Goal: Task Accomplishment & Management: Complete application form

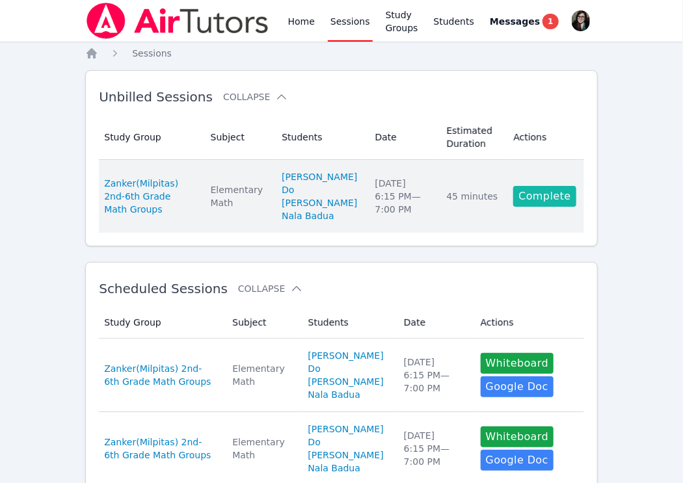
click at [530, 207] on link "Complete" at bounding box center [544, 196] width 62 height 21
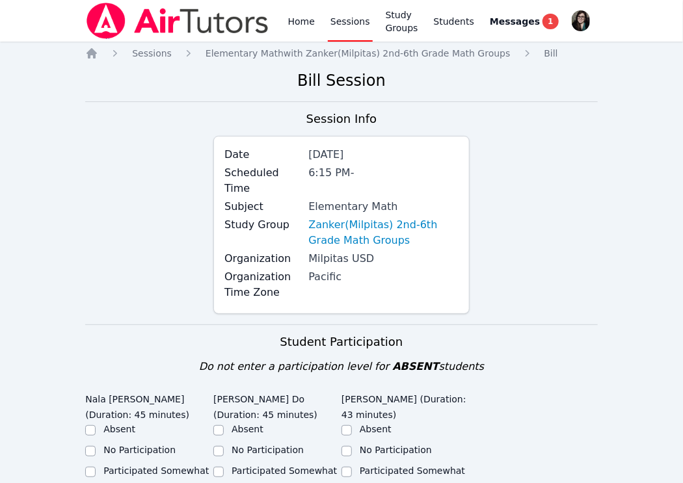
scroll to position [200, 0]
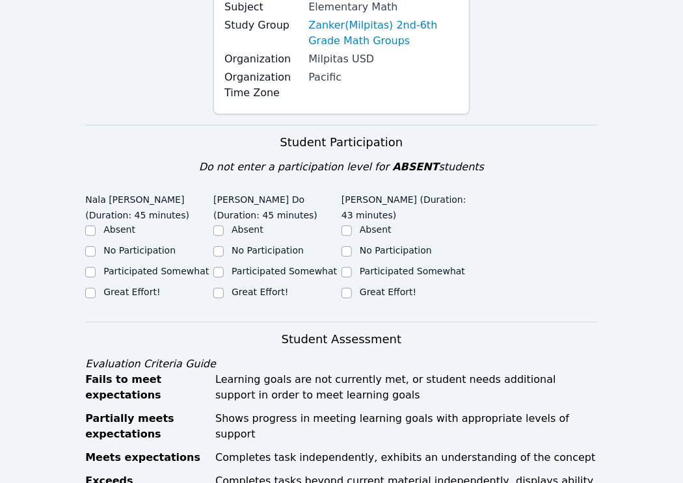
click at [140, 287] on label "Great Effort!" at bounding box center [131, 292] width 57 height 10
click at [96, 288] on input "Great Effort!" at bounding box center [90, 293] width 10 height 10
checkbox input "true"
click at [247, 287] on label "Great Effort!" at bounding box center [259, 292] width 57 height 10
click at [224, 288] on input "Great Effort!" at bounding box center [218, 293] width 10 height 10
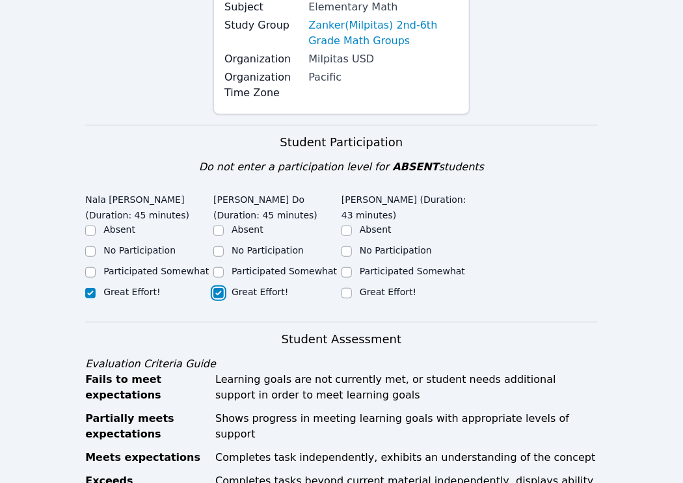
checkbox input "true"
click at [352, 285] on div "Great Effort!" at bounding box center [405, 293] width 128 height 16
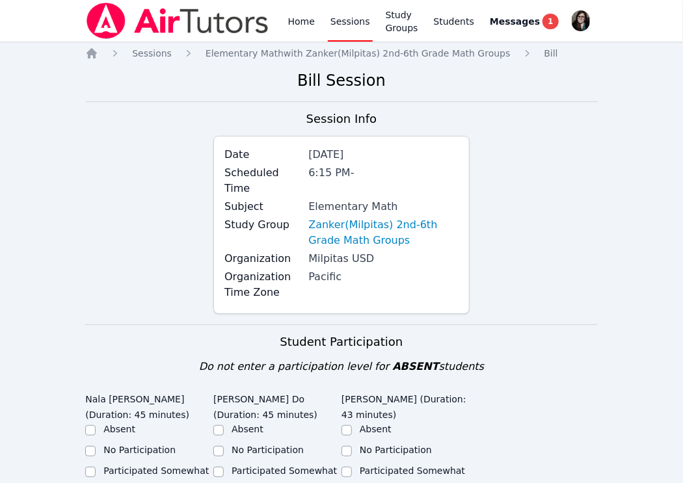
scroll to position [204, 0]
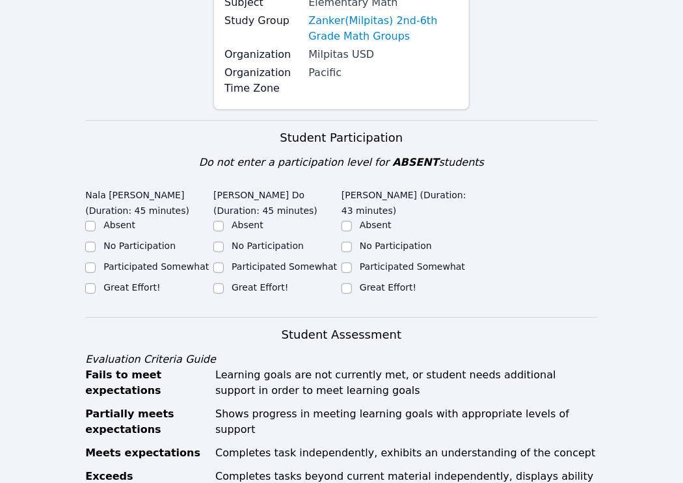
click at [367, 281] on div "Great Effort!" at bounding box center [405, 289] width 128 height 16
click at [349, 284] on input "Great Effort!" at bounding box center [346, 289] width 10 height 10
checkbox input "true"
click at [261, 282] on label "Great Effort!" at bounding box center [259, 287] width 57 height 10
click at [224, 284] on input "Great Effort!" at bounding box center [218, 289] width 10 height 10
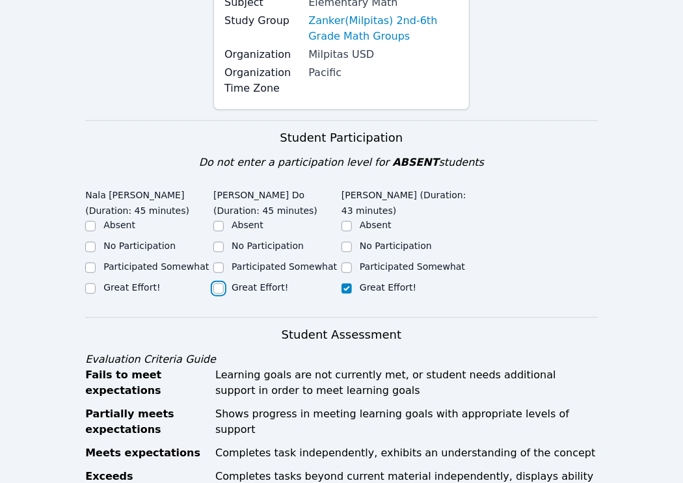
checkbox input "true"
click at [126, 281] on div "Great Effort!" at bounding box center [149, 289] width 128 height 16
click at [135, 282] on label "Great Effort!" at bounding box center [131, 287] width 57 height 10
click at [96, 284] on input "Great Effort!" at bounding box center [90, 289] width 10 height 10
checkbox input "true"
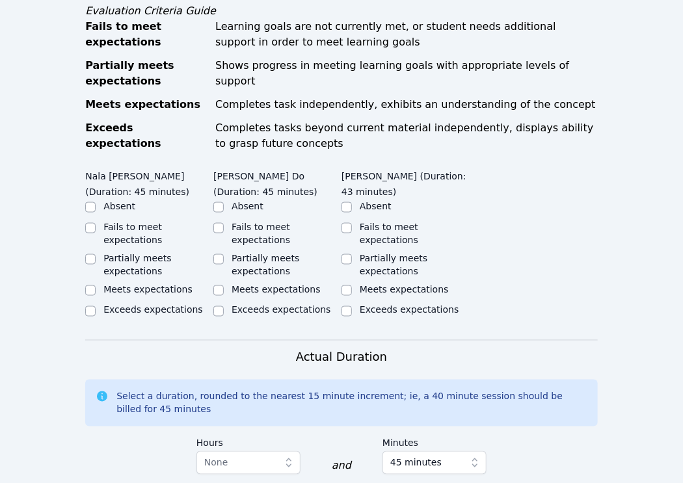
scroll to position [554, 0]
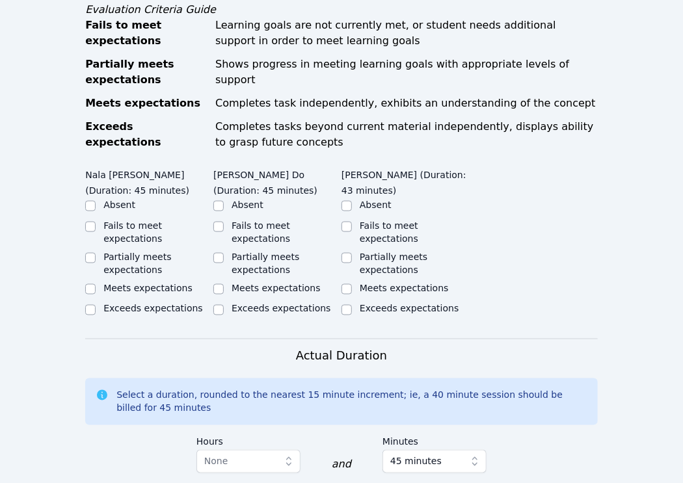
click at [152, 283] on label "Meets expectations" at bounding box center [147, 288] width 89 height 10
click at [96, 284] on input "Meets expectations" at bounding box center [90, 289] width 10 height 10
checkbox input "true"
click at [140, 252] on label "Partially meets expectations" at bounding box center [137, 263] width 68 height 23
click at [96, 253] on input "Partially meets expectations" at bounding box center [90, 258] width 10 height 10
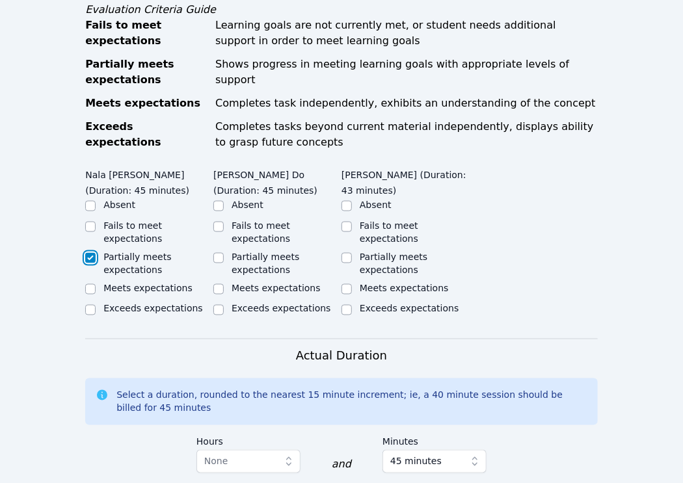
checkbox input "true"
checkbox input "false"
click at [259, 252] on label "Partially meets expectations" at bounding box center [265, 263] width 68 height 23
click at [224, 253] on input "Partially meets expectations" at bounding box center [218, 258] width 10 height 10
checkbox input "true"
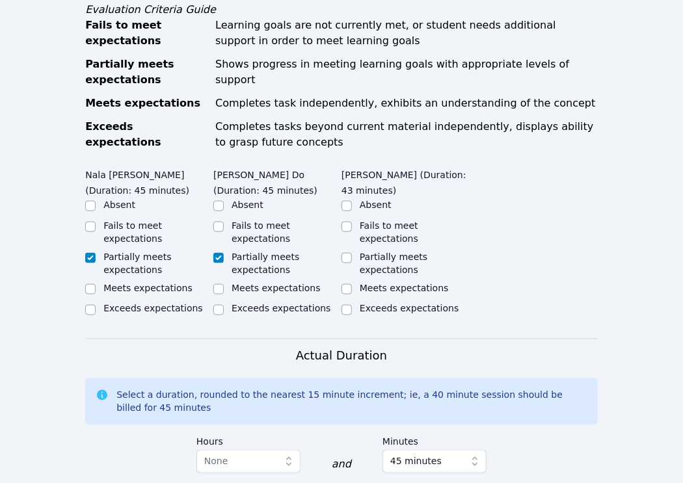
click at [390, 250] on div "Partially meets expectations" at bounding box center [415, 263] width 110 height 26
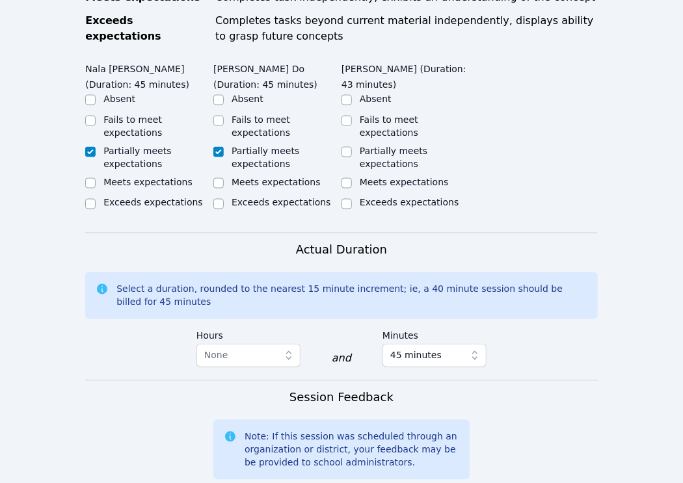
scroll to position [658, 0]
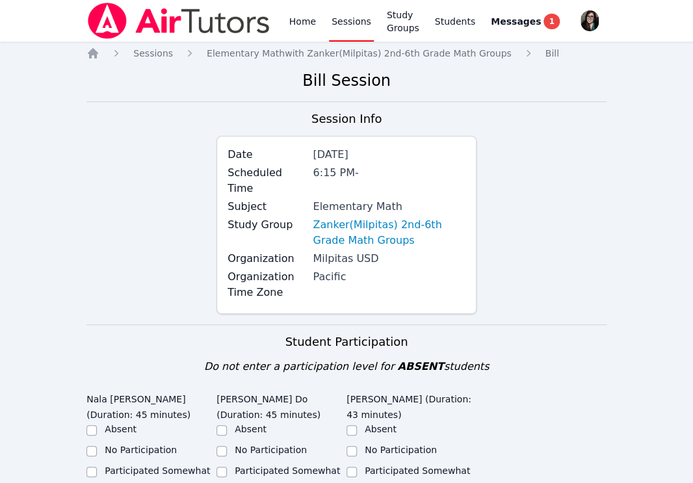
click at [348, 124] on h3 "Session Info" at bounding box center [346, 119] width 70 height 18
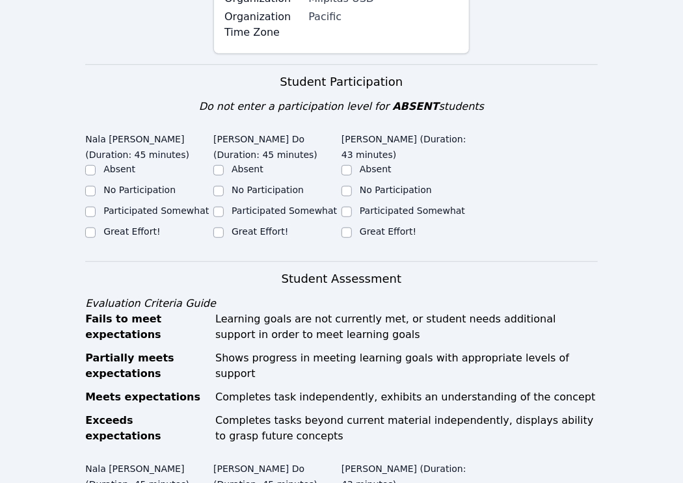
scroll to position [262, 0]
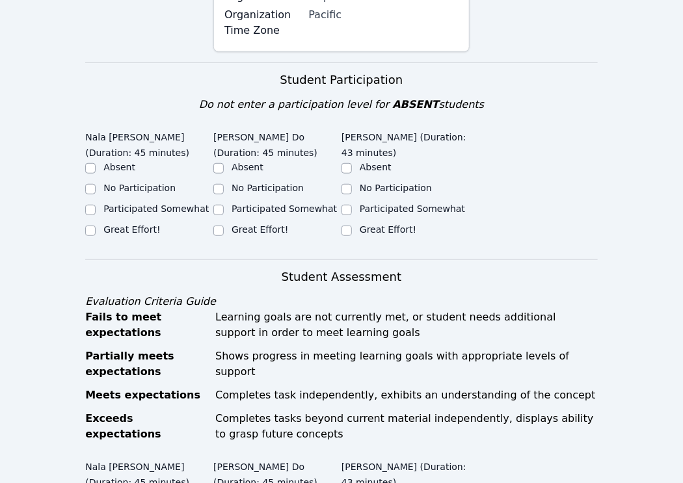
click at [120, 224] on label "Great Effort!" at bounding box center [131, 229] width 57 height 10
click at [96, 226] on input "Great Effort!" at bounding box center [90, 231] width 10 height 10
checkbox input "true"
click at [250, 224] on label "Great Effort!" at bounding box center [259, 229] width 57 height 10
click at [224, 226] on input "Great Effort!" at bounding box center [218, 231] width 10 height 10
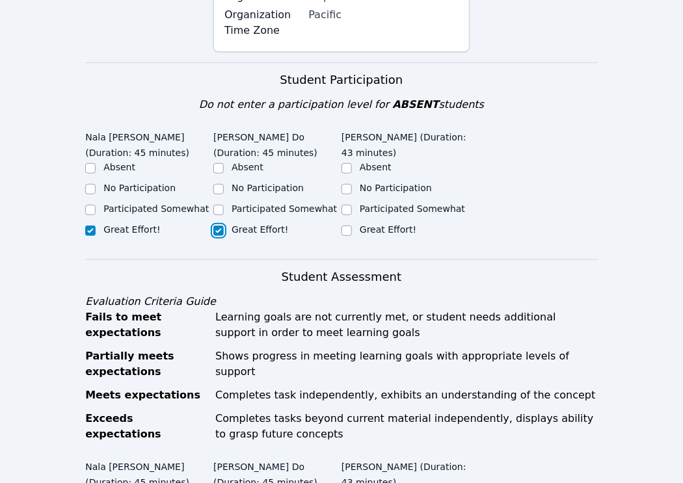
checkbox input "true"
click at [360, 224] on label "Great Effort!" at bounding box center [388, 229] width 57 height 10
click at [352, 226] on input "Great Effort!" at bounding box center [346, 231] width 10 height 10
checkbox input "true"
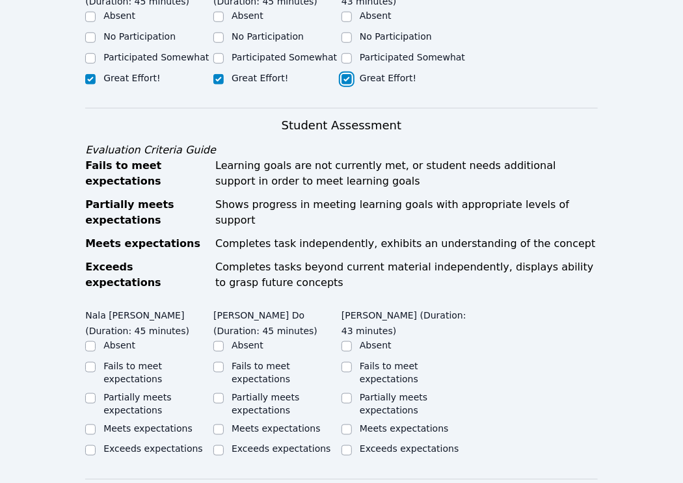
scroll to position [414, 0]
click at [96, 391] on div "Partially meets expectations" at bounding box center [149, 404] width 128 height 26
click at [86, 393] on input "Partially meets expectations" at bounding box center [90, 398] width 10 height 10
checkbox input "true"
click at [221, 393] on input "Partially meets expectations" at bounding box center [218, 398] width 10 height 10
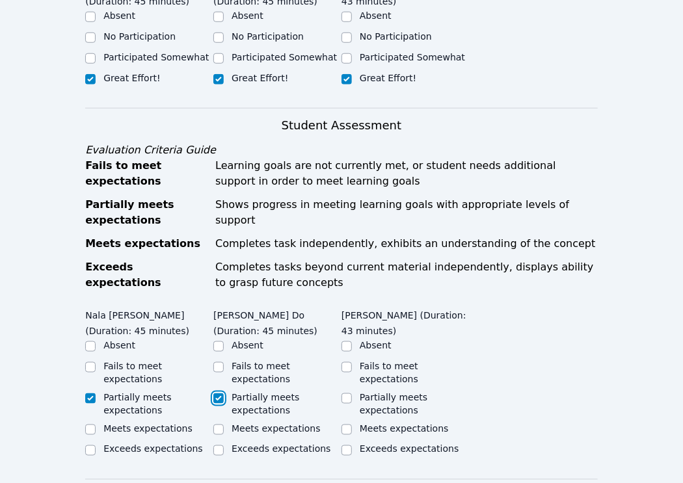
checkbox input "true"
click at [356, 391] on div "Partially meets expectations" at bounding box center [405, 404] width 128 height 26
click at [349, 393] on input "Partially meets expectations" at bounding box center [346, 398] width 10 height 10
checkbox input "true"
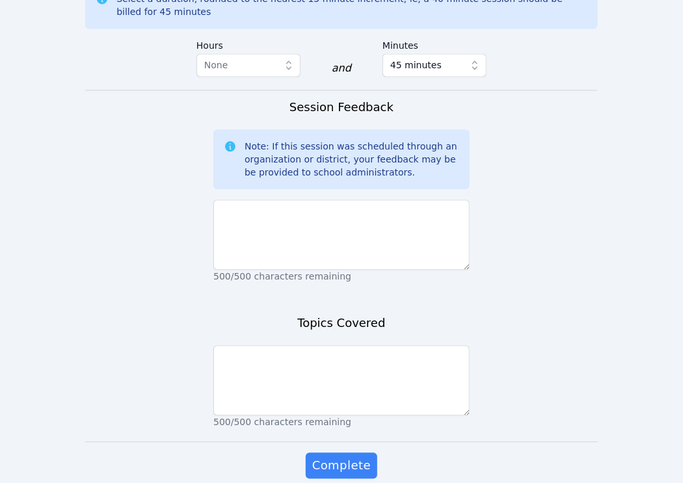
scroll to position [952, 0]
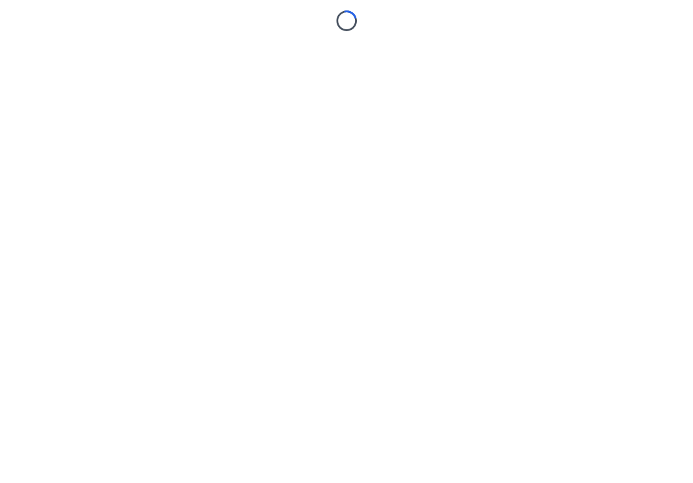
click at [300, 341] on body "Loading..." at bounding box center [346, 241] width 693 height 483
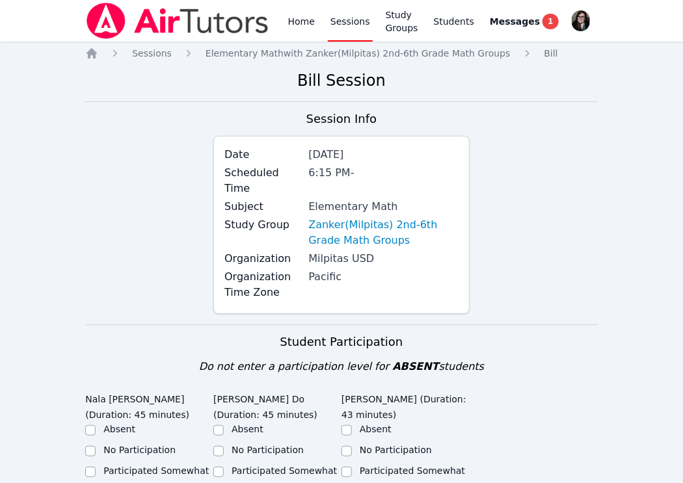
click at [518, 224] on div "Session Info Date [DATE] Scheduled Time 6:15 PM - Subject Elementary Math Study…" at bounding box center [341, 217] width 512 height 215
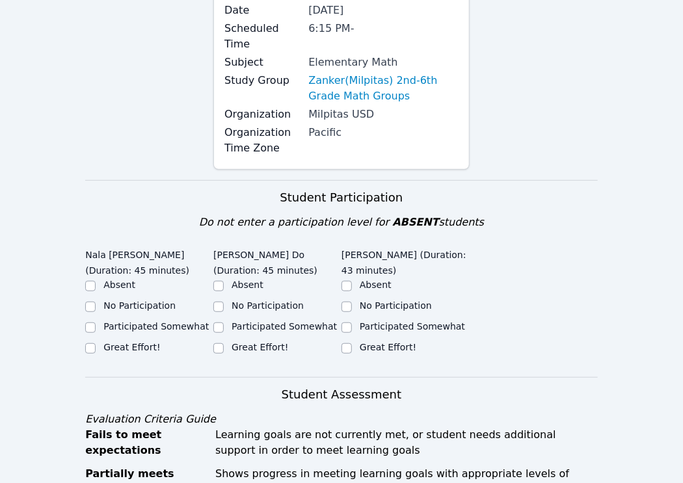
click at [103, 321] on label "Participated Somewhat" at bounding box center [155, 326] width 105 height 10
click at [96, 323] on input "Participated Somewhat" at bounding box center [90, 328] width 10 height 10
checkbox input "true"
click at [136, 342] on label "Great Effort!" at bounding box center [131, 347] width 57 height 10
click at [96, 343] on input "Great Effort!" at bounding box center [90, 348] width 10 height 10
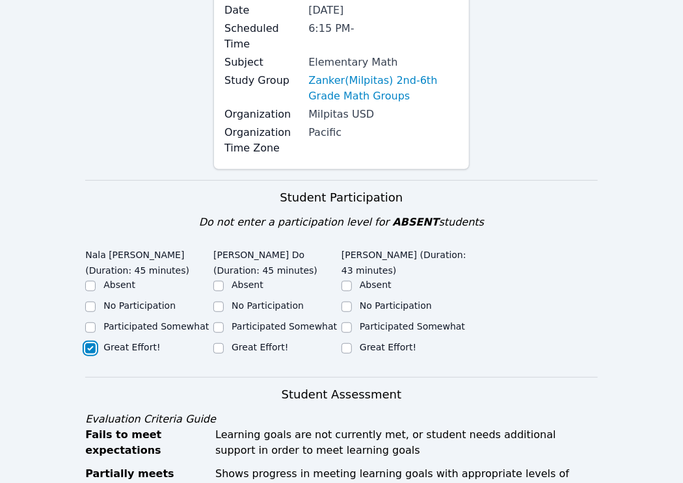
checkbox input "true"
checkbox input "false"
click at [225, 341] on div "Great Effort!" at bounding box center [277, 349] width 128 height 16
click at [223, 341] on div at bounding box center [218, 349] width 10 height 16
click at [226, 341] on div "Great Effort!" at bounding box center [277, 349] width 128 height 16
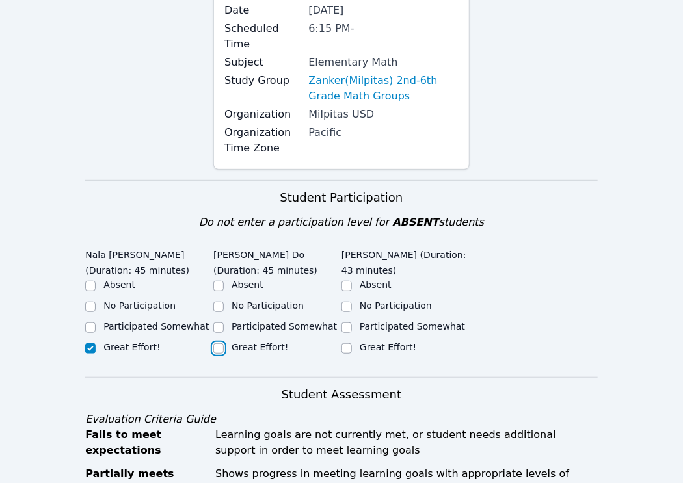
click at [221, 343] on input "Great Effort!" at bounding box center [218, 348] width 10 height 10
checkbox input "true"
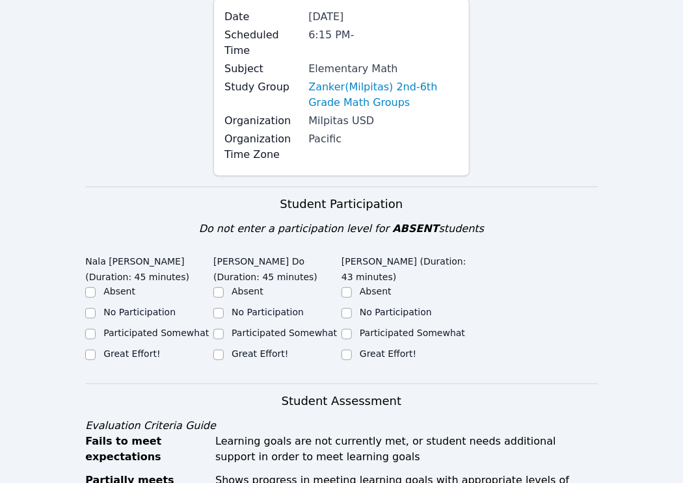
scroll to position [145, 0]
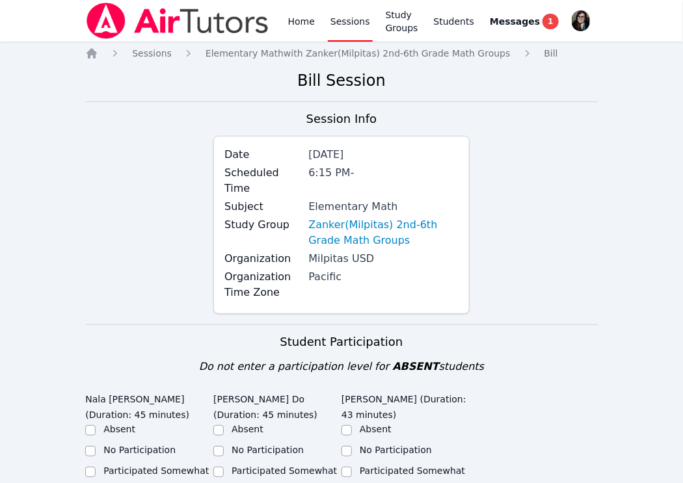
click at [530, 130] on div "Session Info Date [DATE] Scheduled Time 6:15 PM - Subject Elementary Math Study…" at bounding box center [341, 217] width 512 height 215
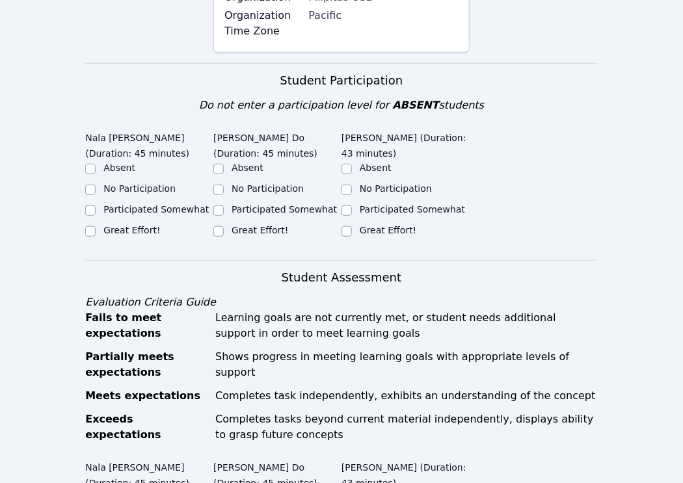
scroll to position [265, 0]
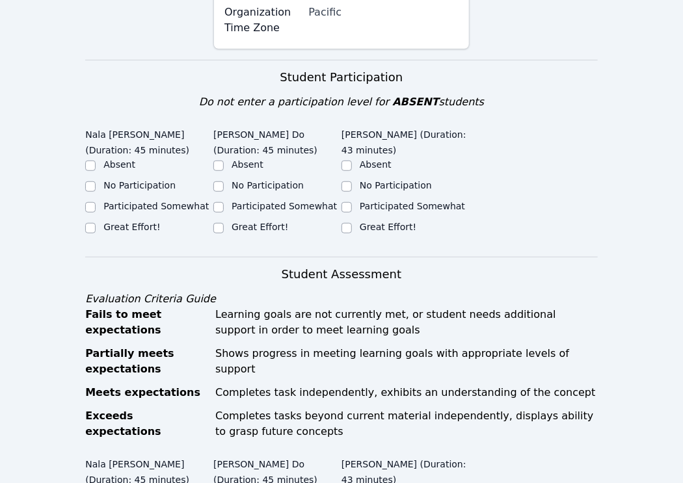
click at [119, 222] on label "Great Effort!" at bounding box center [131, 227] width 57 height 10
click at [96, 223] on input "Great Effort!" at bounding box center [90, 228] width 10 height 10
checkbox input "true"
click at [224, 220] on div "Great Effort!" at bounding box center [277, 228] width 128 height 16
click at [350, 223] on input "Great Effort!" at bounding box center [346, 228] width 10 height 10
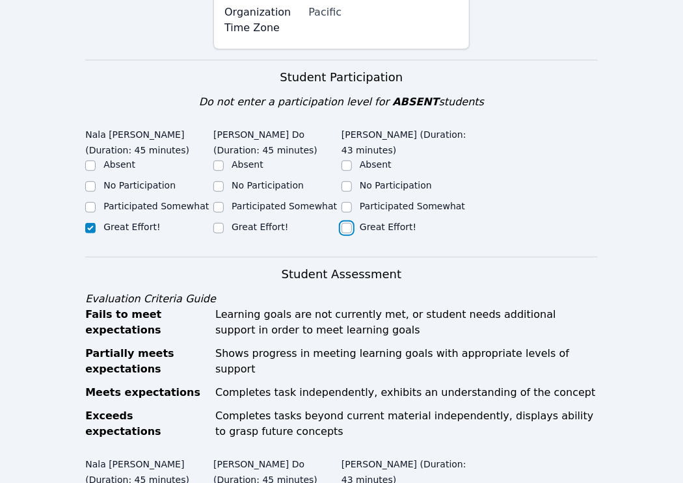
checkbox input "true"
click at [218, 223] on input "Great Effort!" at bounding box center [218, 228] width 10 height 10
checkbox input "true"
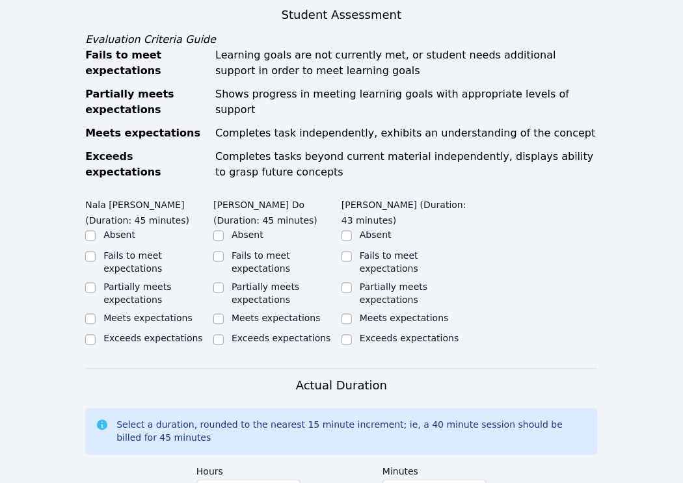
scroll to position [536, 0]
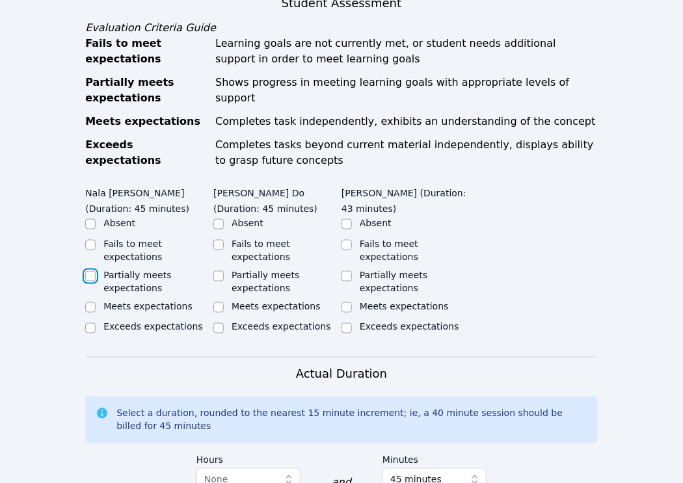
click at [92, 271] on input "Partially meets expectations" at bounding box center [90, 276] width 10 height 10
checkbox input "true"
click at [228, 269] on div "Partially meets expectations" at bounding box center [277, 282] width 128 height 26
click at [219, 271] on input "Partially meets expectations" at bounding box center [218, 276] width 10 height 10
checkbox input "true"
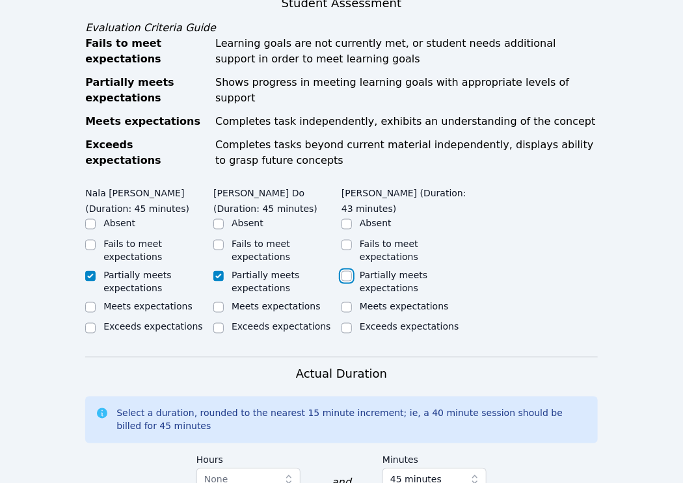
click at [350, 271] on input "Partially meets expectations" at bounding box center [346, 276] width 10 height 10
checkbox input "true"
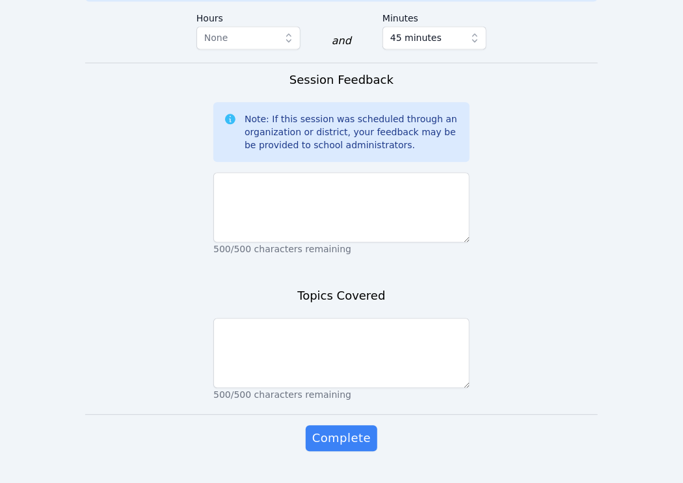
scroll to position [981, 0]
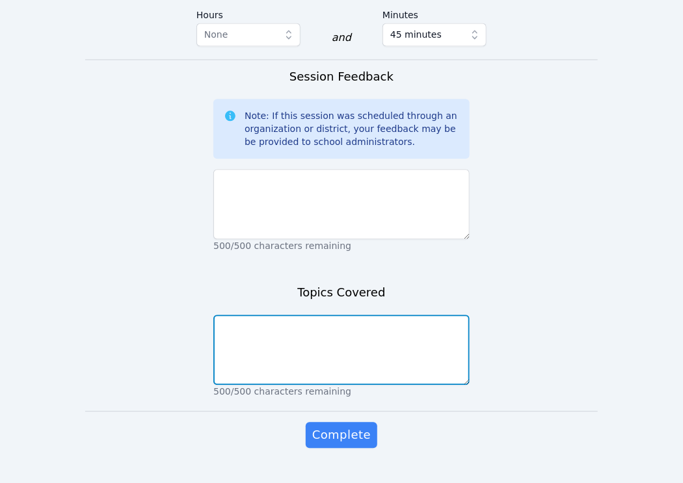
click at [284, 327] on textarea at bounding box center [341, 350] width 256 height 70
type textarea "estimation"
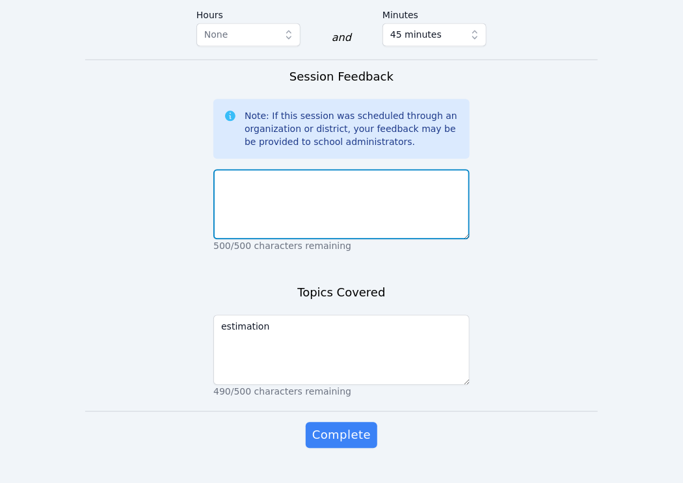
click at [302, 177] on textarea at bounding box center [341, 204] width 256 height 70
click at [302, 177] on textarea "[DATE] the girls continued working on estimating. They are doing a li" at bounding box center [341, 204] width 256 height 70
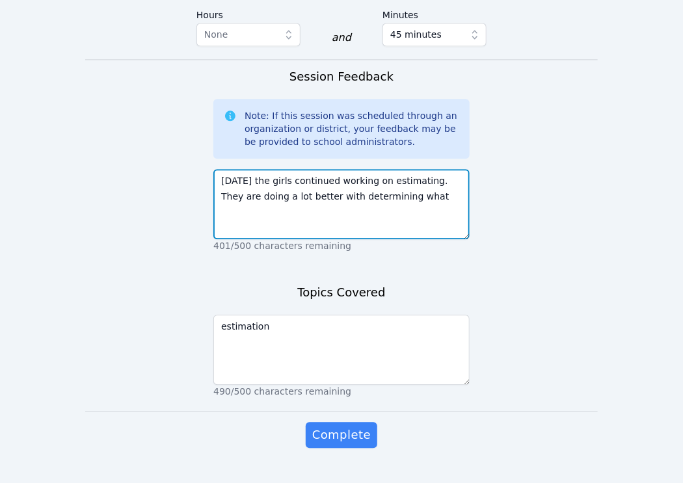
click at [383, 183] on textarea "[DATE] the girls continued working on estimating. They are doing a lot better w…" at bounding box center [341, 204] width 256 height 70
click at [395, 176] on textarea "[DATE] the girls continued working on estimating. They are doing a lot better w…" at bounding box center [341, 204] width 256 height 70
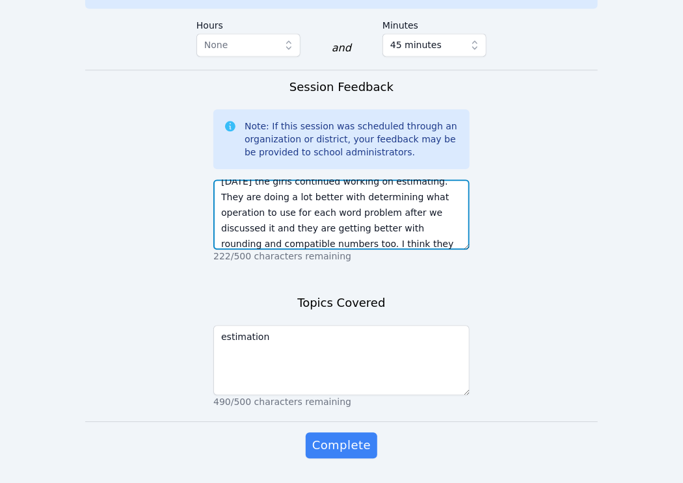
scroll to position [25, 0]
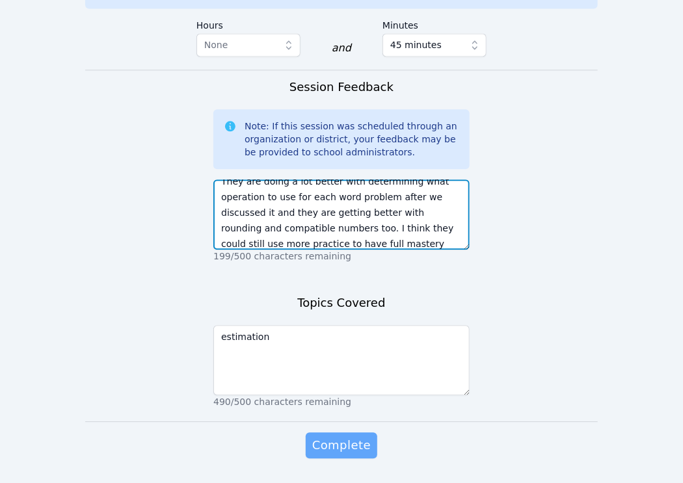
type textarea "[DATE] the girls continued working on estimating. They are doing a lot better w…"
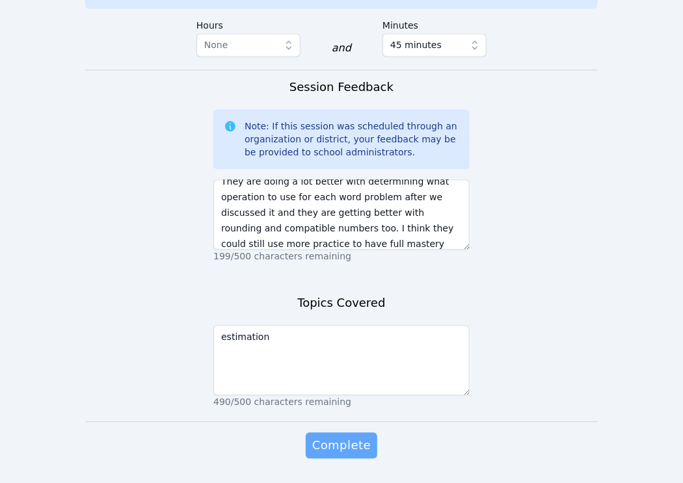
click at [362, 436] on span "Complete" at bounding box center [341, 445] width 59 height 18
